Goal: Information Seeking & Learning: Learn about a topic

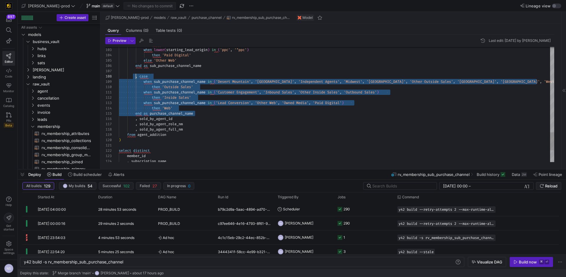
scroll to position [37, 17]
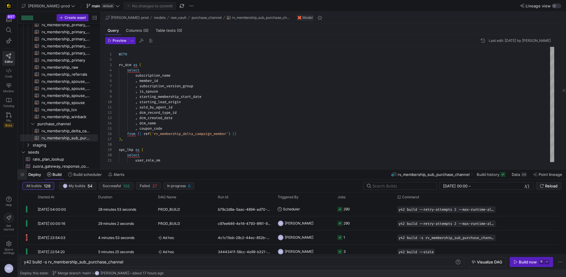
click at [24, 175] on span "button" at bounding box center [22, 175] width 9 height 10
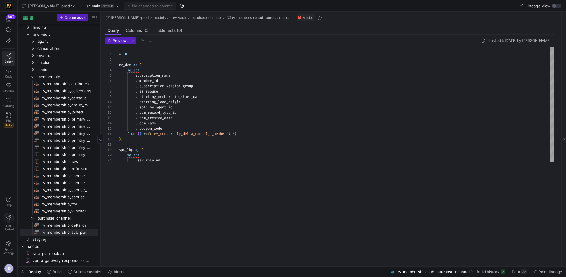
scroll to position [47, 0]
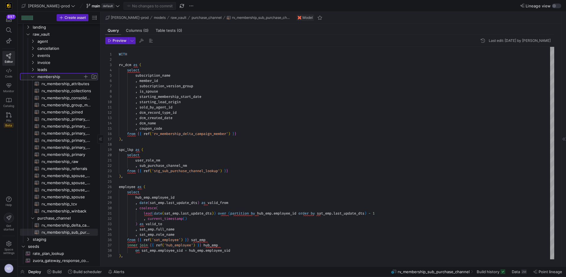
click at [40, 76] on span "membership" at bounding box center [59, 76] width 45 height 7
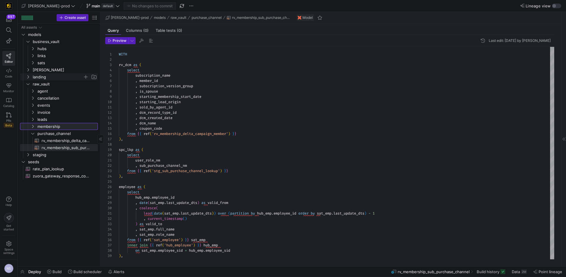
scroll to position [0, 0]
click at [44, 69] on span "edw" at bounding box center [58, 70] width 50 height 7
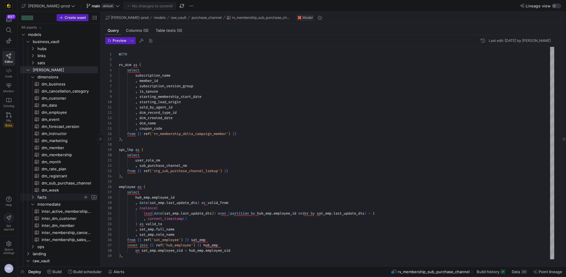
click at [40, 196] on span "facts" at bounding box center [59, 197] width 45 height 7
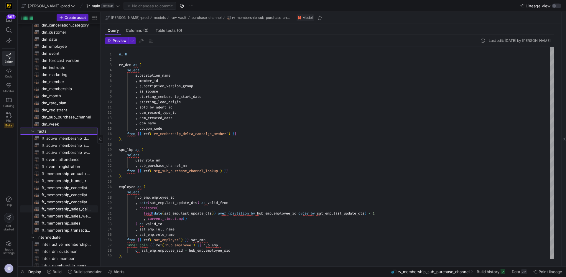
scroll to position [73, 0]
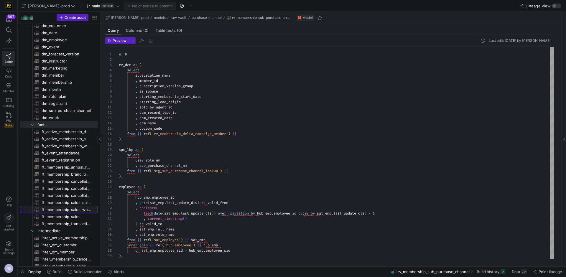
click at [72, 211] on span "ft_membership_sales_weekly_forecast​​​​​​​​​​" at bounding box center [67, 209] width 50 height 7
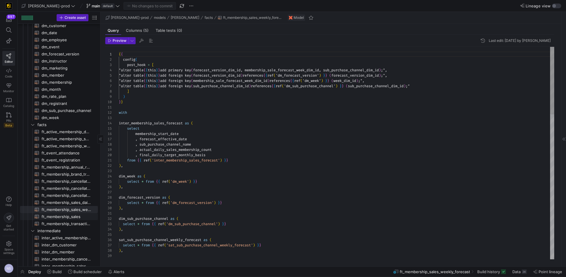
click at [72, 217] on span "ft_membership_sales​​​​​​​​​​" at bounding box center [67, 216] width 50 height 7
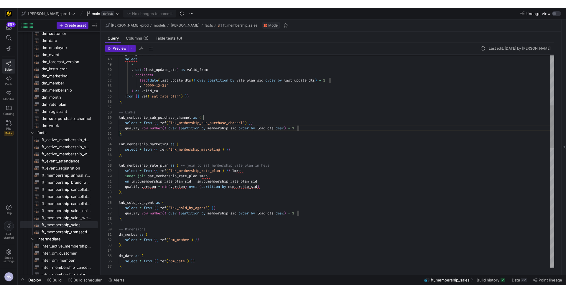
scroll to position [5, 4]
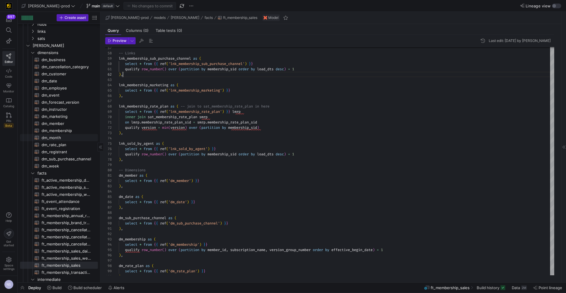
scroll to position [0, 0]
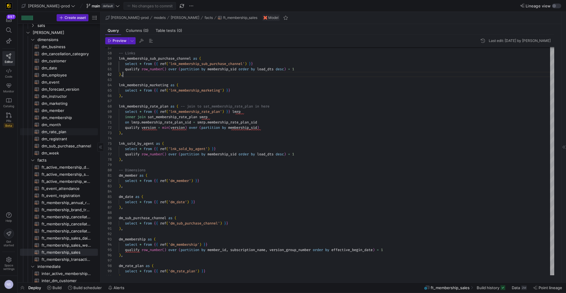
click at [65, 128] on span "dm_rate_plan​​​​​​​​​​" at bounding box center [67, 131] width 50 height 7
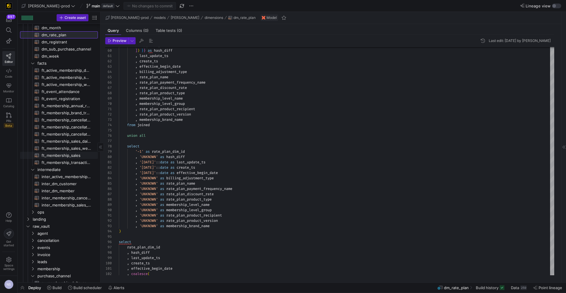
scroll to position [174, 0]
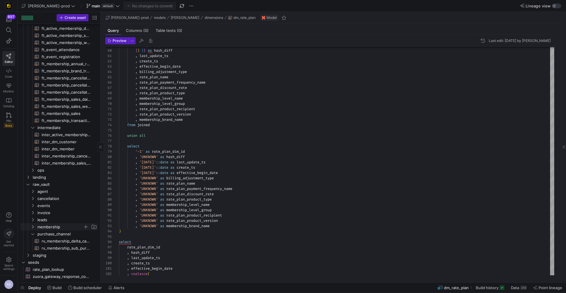
click at [46, 225] on span "membership" at bounding box center [59, 226] width 45 height 7
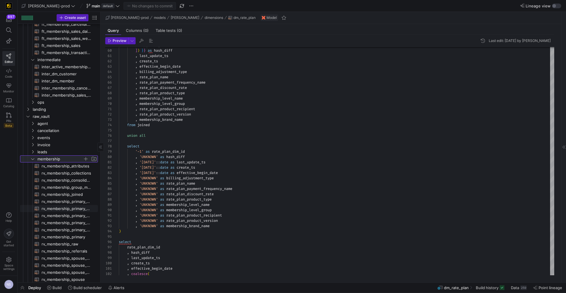
scroll to position [262, 0]
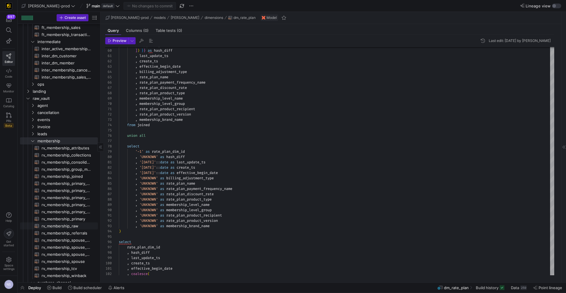
click at [67, 224] on span "rv_membership_raw​​​​​​​​​​" at bounding box center [67, 225] width 50 height 7
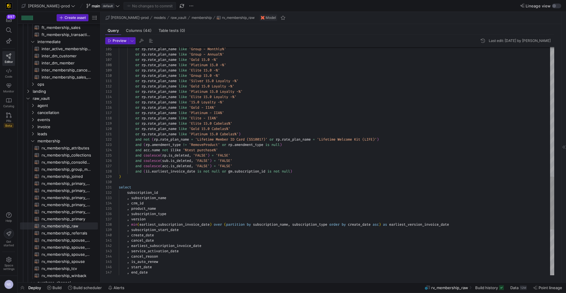
type textarea "or rp.rate_plan_name like 'Platinum 15.0 Cabelas%') and not (rp.rate_plan_name …"
drag, startPoint x: 225, startPoint y: 149, endPoint x: 123, endPoint y: 150, distance: 102.3
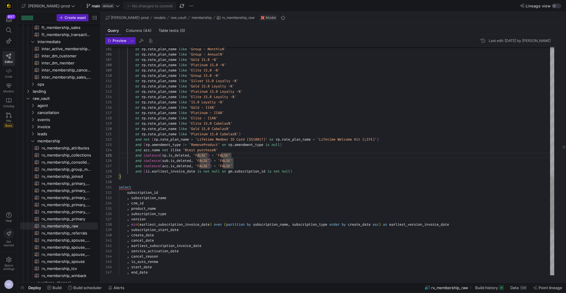
scroll to position [16, 102]
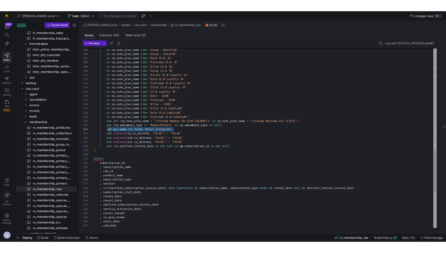
scroll to position [16, 17]
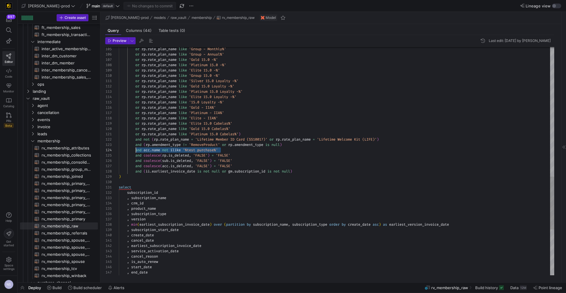
drag, startPoint x: 225, startPoint y: 149, endPoint x: 136, endPoint y: 150, distance: 88.8
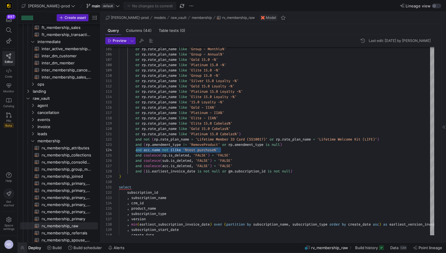
click at [26, 248] on span "button" at bounding box center [22, 247] width 9 height 10
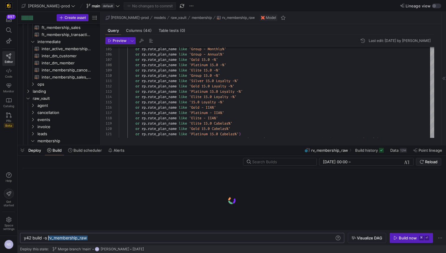
drag, startPoint x: 97, startPoint y: 238, endPoint x: 48, endPoint y: 239, distance: 48.4
click at [48, 239] on div "y42 build -s rv_membership_raw" at bounding box center [179, 237] width 310 height 5
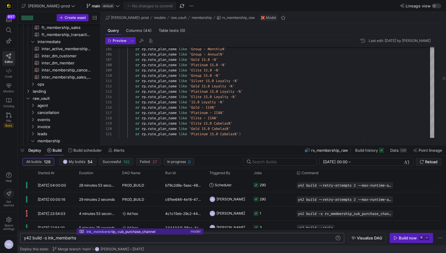
scroll to position [0, 102]
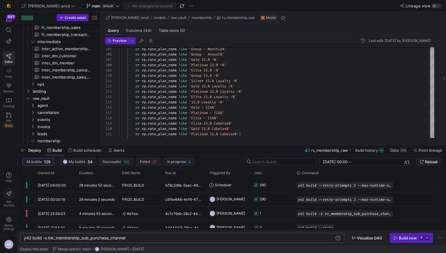
click at [83, 236] on div "y42 build -s lnk_membership_sub_purchase_channel" at bounding box center [179, 237] width 310 height 5
type textarea "y42 build -s lnk_membership_sub_purchase_channel"
click at [102, 239] on div "y42 build -s lnk_membership_sub_purchase_channel" at bounding box center [179, 237] width 310 height 5
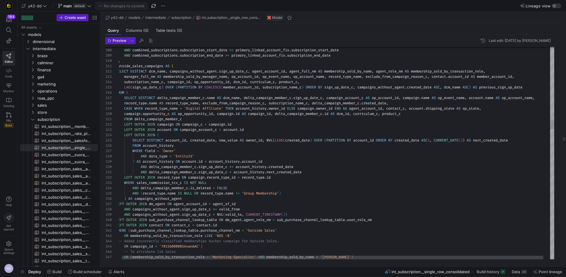
scroll to position [53, 0]
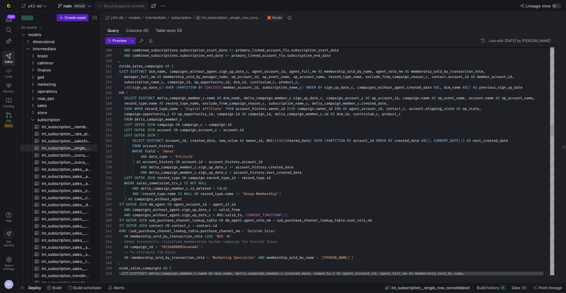
scroll to position [53, 0]
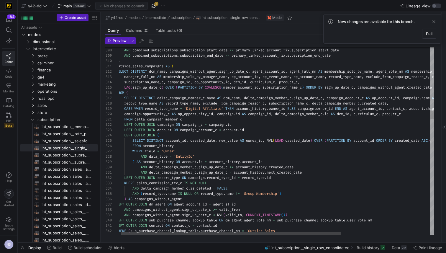
scroll to position [53, 0]
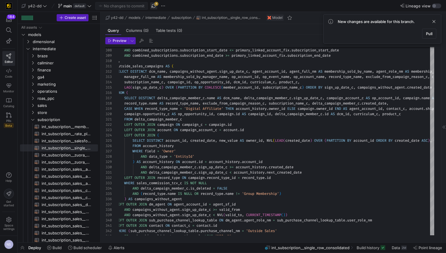
click at [155, 6] on span "button" at bounding box center [153, 5] width 7 height 7
